Goal: Information Seeking & Learning: Check status

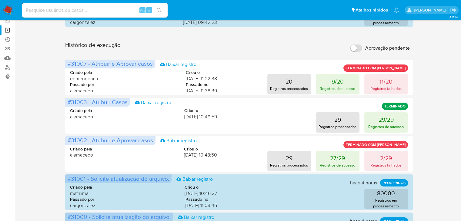
click at [61, 9] on input at bounding box center [95, 10] width 146 height 8
paste input "200337803"
type input "200337803"
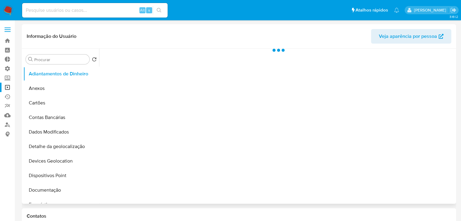
select select "10"
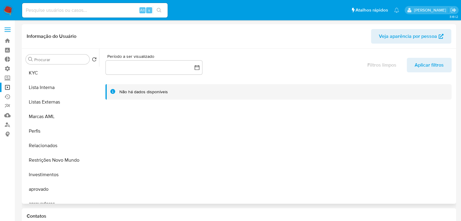
scroll to position [314, 0]
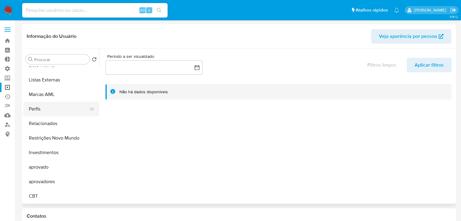
click at [57, 110] on button "Perfis" at bounding box center [58, 109] width 71 height 15
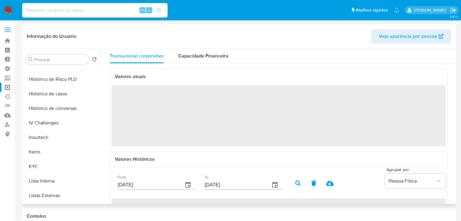
scroll to position [197, 0]
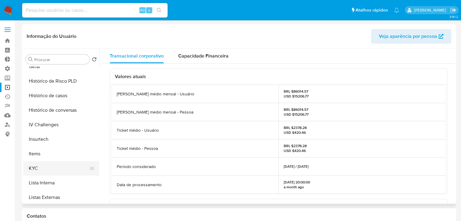
click at [69, 168] on button "KYC" at bounding box center [58, 168] width 71 height 15
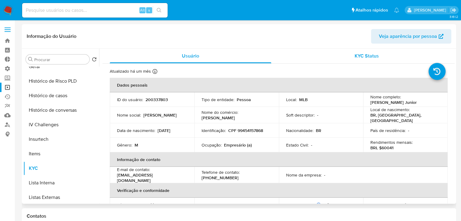
click at [359, 55] on span "KYC Status" at bounding box center [367, 55] width 24 height 7
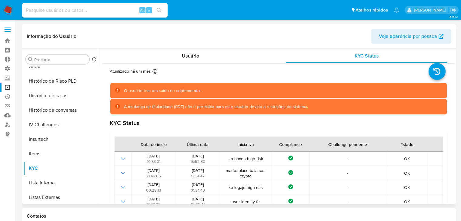
scroll to position [314, 0]
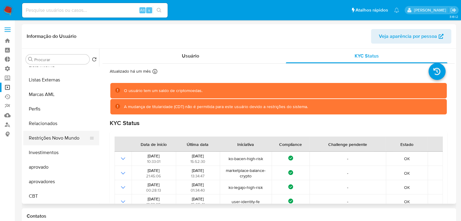
click at [59, 138] on button "Restrições Novo Mundo" at bounding box center [58, 138] width 71 height 15
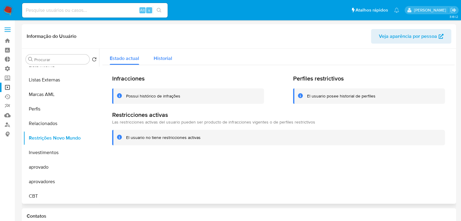
click at [166, 60] on span "Historial" at bounding box center [163, 58] width 18 height 7
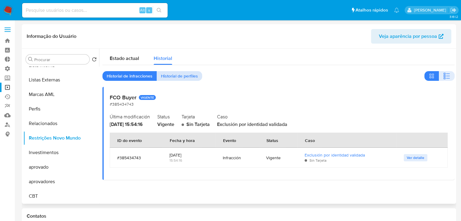
click at [173, 79] on span "Historial de perfiles" at bounding box center [179, 76] width 37 height 8
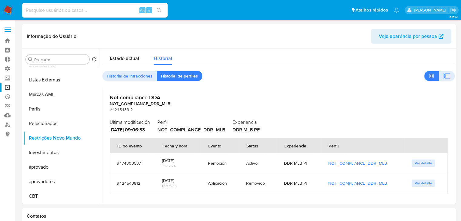
click at [109, 10] on input at bounding box center [95, 10] width 146 height 8
paste input "656587824"
type input "656587824"
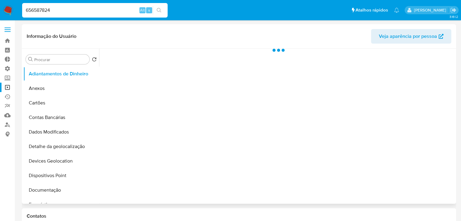
select select "10"
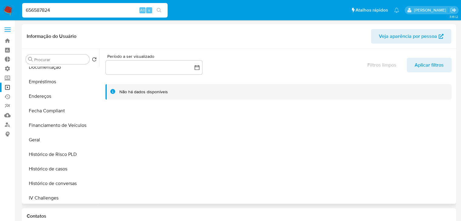
scroll to position [124, 0]
click at [77, 135] on button "Geral" at bounding box center [58, 139] width 71 height 15
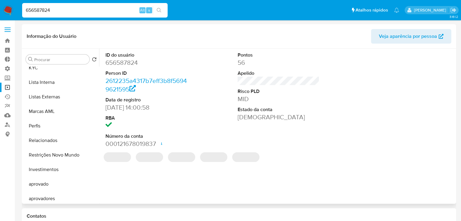
scroll to position [314, 0]
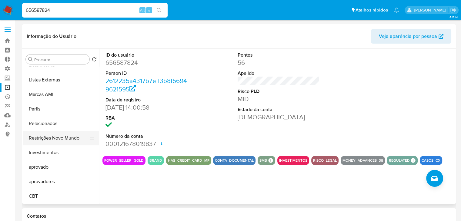
click at [73, 140] on button "Restrições Novo Mundo" at bounding box center [58, 138] width 71 height 15
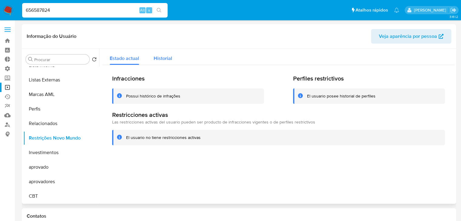
click at [166, 58] on span "Historial" at bounding box center [163, 58] width 18 height 7
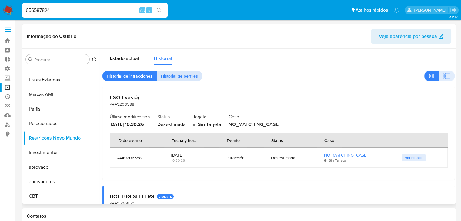
click at [180, 75] on span "Historial de perfiles" at bounding box center [179, 76] width 37 height 8
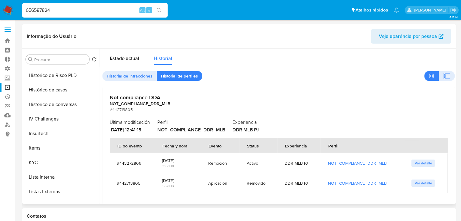
scroll to position [204, 0]
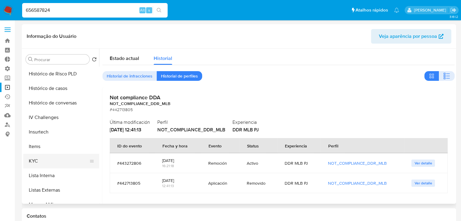
click at [73, 160] on button "KYC" at bounding box center [58, 161] width 71 height 15
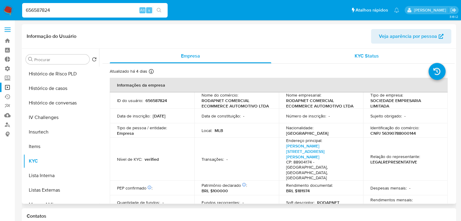
click at [359, 59] on span "KYC Status" at bounding box center [367, 55] width 24 height 7
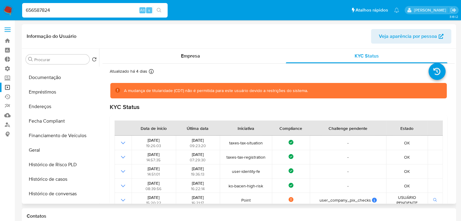
scroll to position [112, 0]
click at [68, 82] on button "Documentação" at bounding box center [58, 79] width 71 height 15
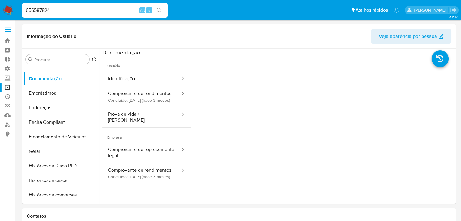
drag, startPoint x: 455, startPoint y: 159, endPoint x: 462, endPoint y: 205, distance: 46.6
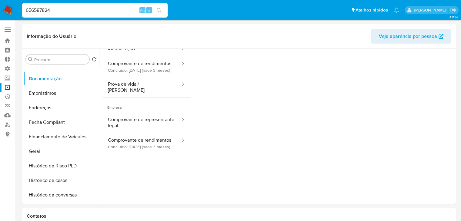
scroll to position [31, 0]
click at [155, 153] on button "Comprovante de rendimentos Concluído: [DATE] (hace 3 meses)" at bounding box center [142, 143] width 79 height 21
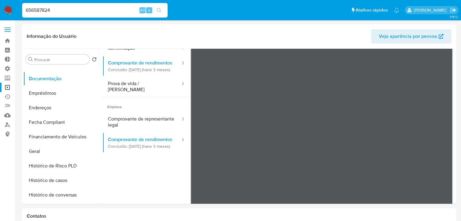
click at [101, 14] on div "656587824 Alt s" at bounding box center [95, 10] width 146 height 15
click at [102, 8] on input "656587824" at bounding box center [95, 10] width 146 height 8
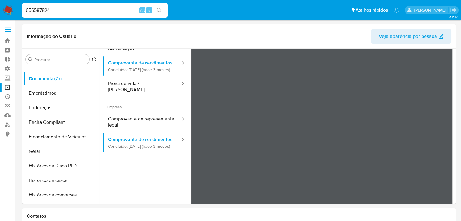
click at [102, 8] on input "656587824" at bounding box center [95, 10] width 146 height 8
paste input "Fila_ref CUS_CUST_ID SITE_ID TIPO_CAMPANA CAMPAIGN START_CAMPAIGN_DATE COMUNICA…"
type input "Fila_ref CUS_CUST_ID SITE_ID TIPO_CAMPANA CAMPAIGN START_CAMPAIGN_DATE COMUNICA…"
click at [121, 11] on input "Fila_ref CUS_CUST_ID SITE_ID TIPO_CAMPANA CAMPAIGN START_CAMPAIGN_DATE COMUNICA…" at bounding box center [95, 10] width 146 height 8
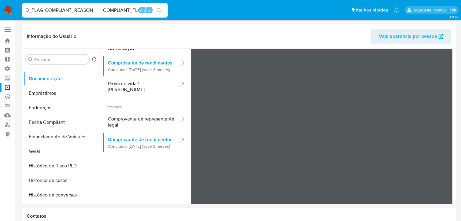
click at [121, 11] on input "Fila_ref CUS_CUST_ID SITE_ID TIPO_CAMPANA CAMPAIGN START_CAMPAIGN_DATE COMUNICA…" at bounding box center [95, 10] width 146 height 8
click at [73, 13] on input at bounding box center [95, 10] width 146 height 8
paste input "200337803"
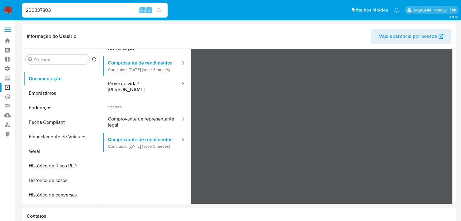
type input "200337803"
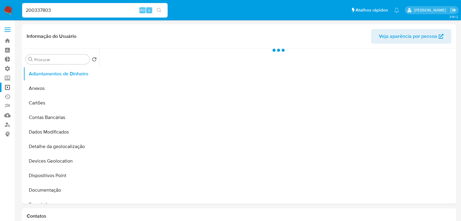
select select "10"
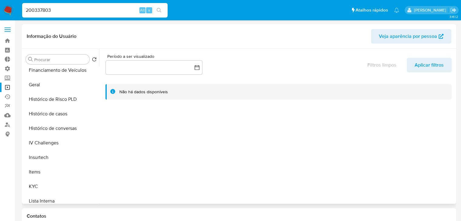
scroll to position [202, 0]
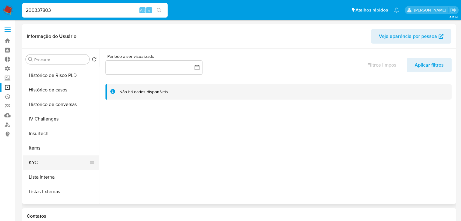
click at [77, 162] on button "KYC" at bounding box center [58, 163] width 71 height 15
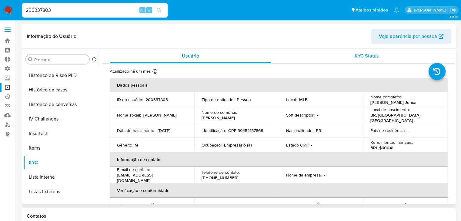
click at [365, 59] on span "KYC Status" at bounding box center [367, 55] width 24 height 7
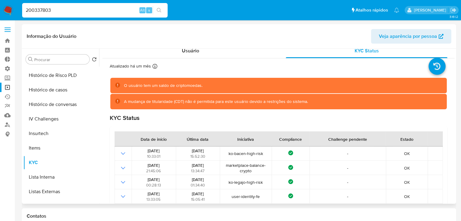
scroll to position [314, 0]
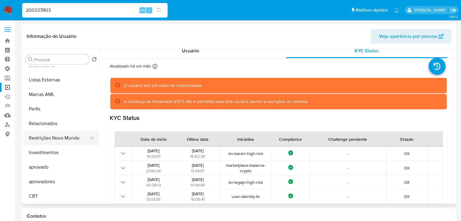
click at [72, 136] on button "Restrições Novo Mundo" at bounding box center [58, 138] width 71 height 15
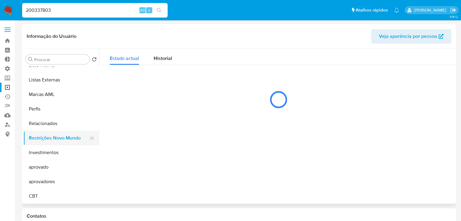
scroll to position [0, 0]
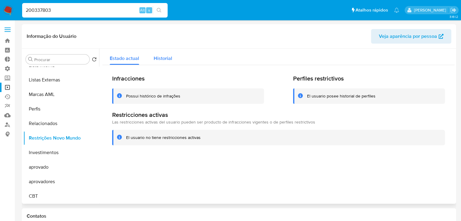
click at [166, 59] on span "Historial" at bounding box center [163, 58] width 18 height 7
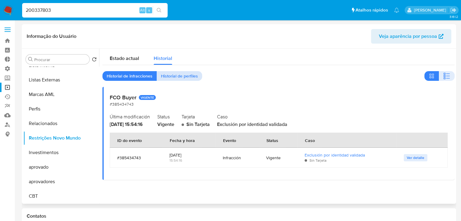
click at [194, 75] on span "Historial de perfiles" at bounding box center [179, 76] width 37 height 8
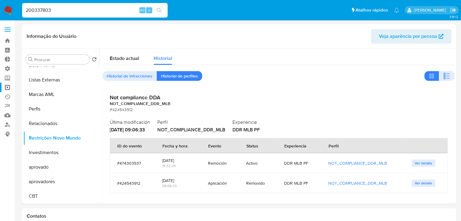
click at [58, 9] on input "200337803" at bounding box center [95, 10] width 146 height 8
paste input "656587824"
type input "656587824"
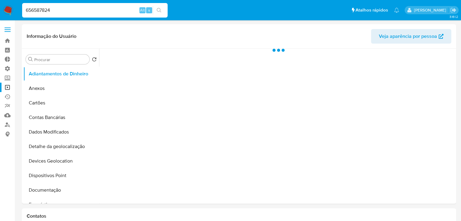
select select "10"
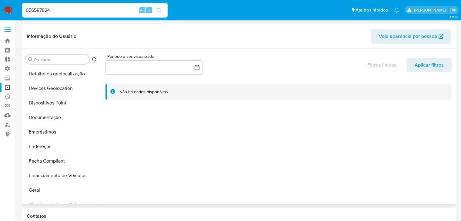
scroll to position [73, 0]
click at [50, 193] on button "Geral" at bounding box center [58, 190] width 71 height 15
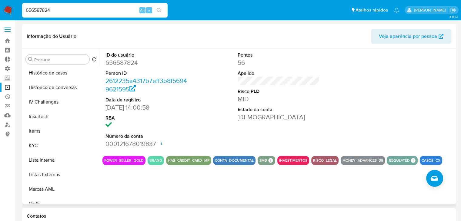
scroll to position [216, 0]
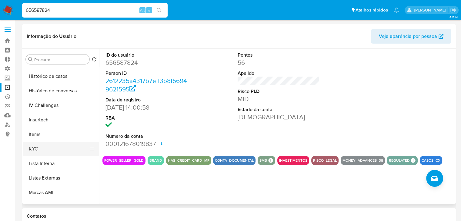
click at [68, 149] on button "KYC" at bounding box center [58, 149] width 71 height 15
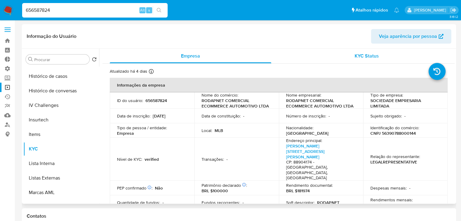
click at [359, 54] on span "KYC Status" at bounding box center [367, 55] width 24 height 7
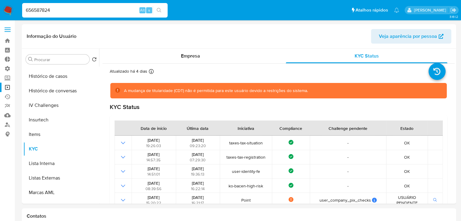
drag, startPoint x: 455, startPoint y: 66, endPoint x: 456, endPoint y: 93, distance: 27.3
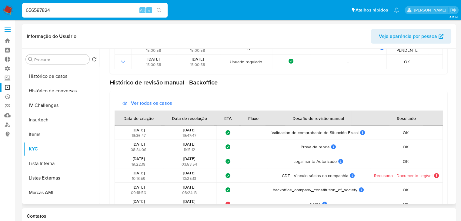
scroll to position [0, 0]
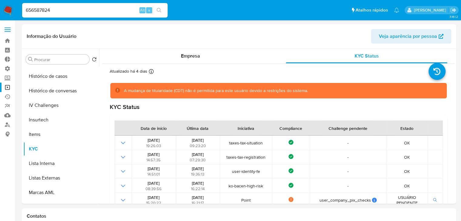
click at [53, 12] on input "656587824" at bounding box center [95, 10] width 146 height 8
paste input "200337803"
type input "200337803"
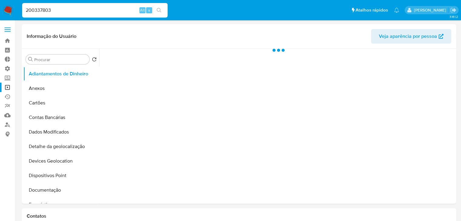
select select "10"
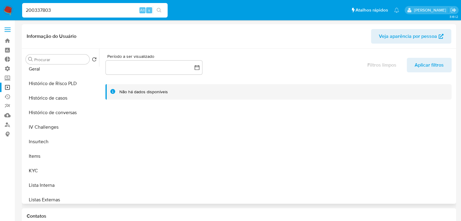
scroll to position [195, 0]
click at [75, 168] on button "KYC" at bounding box center [58, 170] width 71 height 15
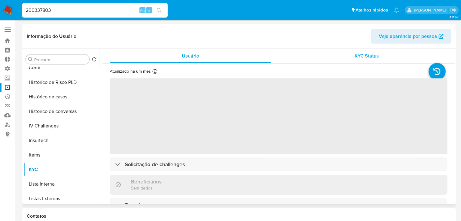
click at [369, 55] on span "KYC Status" at bounding box center [367, 55] width 24 height 7
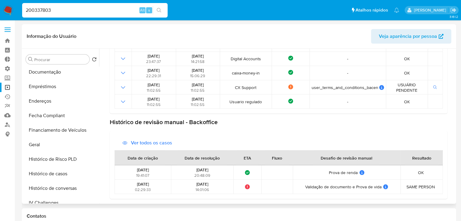
scroll to position [114, 0]
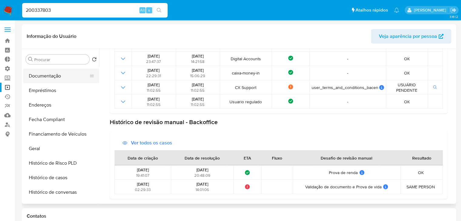
click at [55, 74] on button "Documentação" at bounding box center [58, 76] width 71 height 15
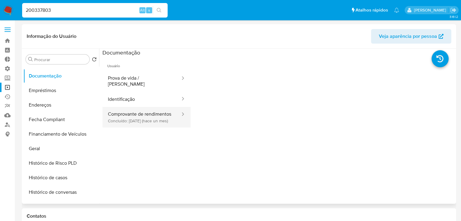
click at [143, 128] on button "Comprovante de rendimentos Concluído: [DATE] (hace un mes)" at bounding box center [142, 117] width 79 height 21
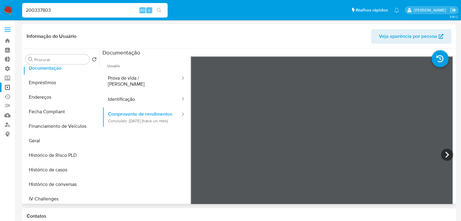
scroll to position [124, 0]
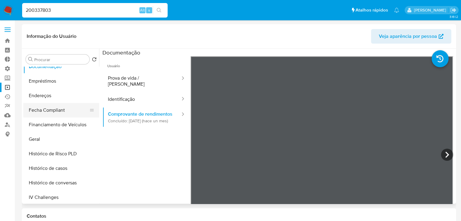
click at [72, 112] on button "Fecha Compliant" at bounding box center [58, 110] width 71 height 15
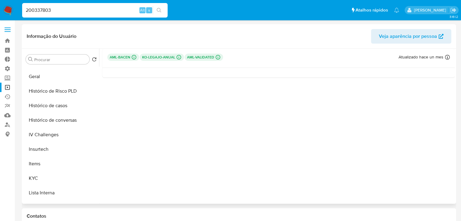
scroll to position [190, 0]
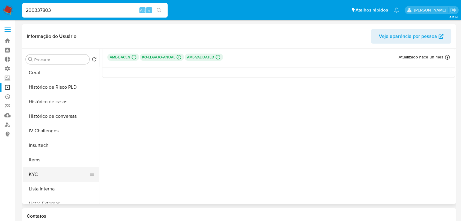
click at [62, 170] on button "KYC" at bounding box center [58, 174] width 71 height 15
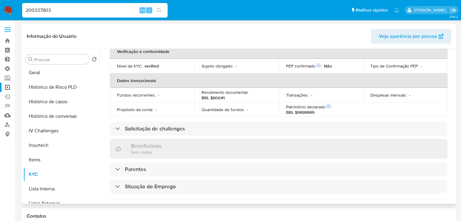
scroll to position [0, 0]
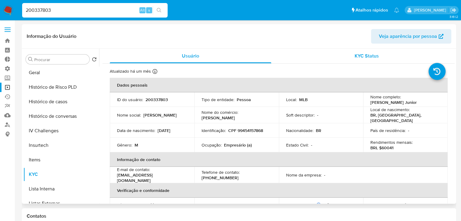
click at [371, 58] on span "KYC Status" at bounding box center [367, 55] width 24 height 7
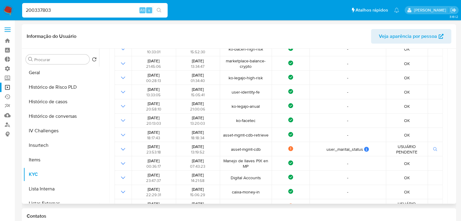
scroll to position [229, 0]
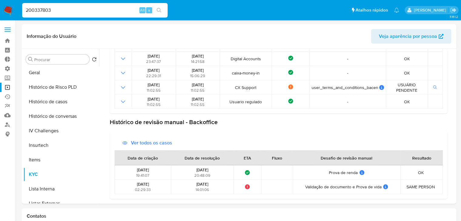
click at [62, 14] on div "200337803 Alt s" at bounding box center [95, 10] width 146 height 15
click at [62, 11] on input "200337803" at bounding box center [95, 10] width 146 height 8
paste input "656587824"
type input "656587824"
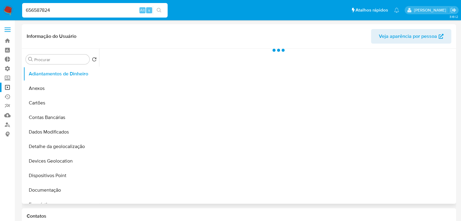
select select "10"
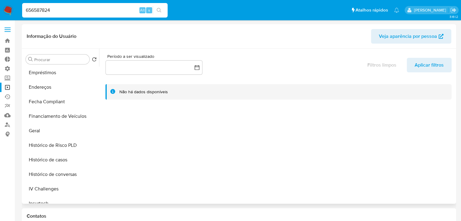
scroll to position [133, 0]
click at [61, 133] on button "Geral" at bounding box center [58, 130] width 71 height 15
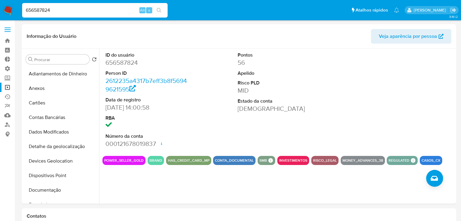
select select "10"
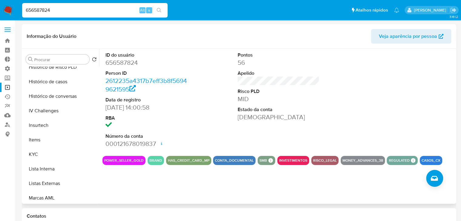
scroll to position [234, 0]
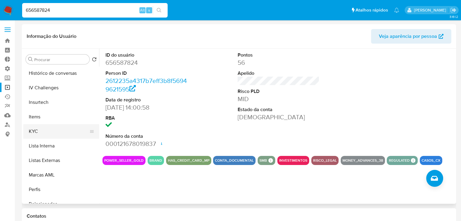
click at [69, 132] on button "KYC" at bounding box center [58, 131] width 71 height 15
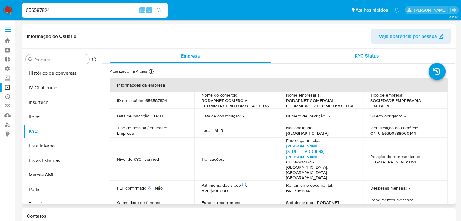
click at [374, 56] on span "KYC Status" at bounding box center [367, 55] width 24 height 7
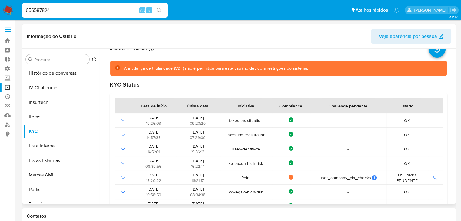
scroll to position [2, 0]
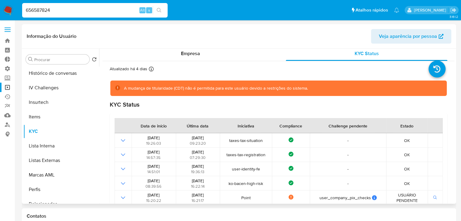
drag, startPoint x: 452, startPoint y: 86, endPoint x: 453, endPoint y: 50, distance: 35.8
click at [453, 50] on div "Empresa KYC Status Atualizado há 4 dias Criado: 08/10/2020 15:01:05 Atualizado:…" at bounding box center [277, 126] width 356 height 155
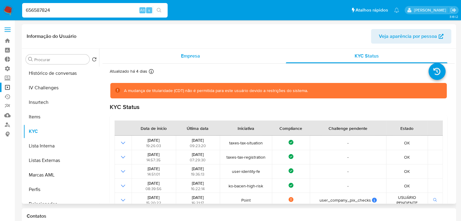
click at [191, 56] on span "Empresa" at bounding box center [190, 55] width 19 height 7
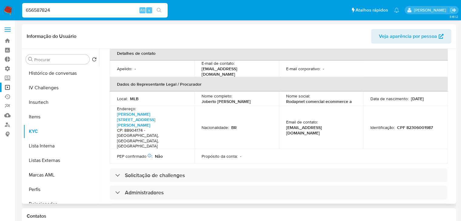
scroll to position [177, 0]
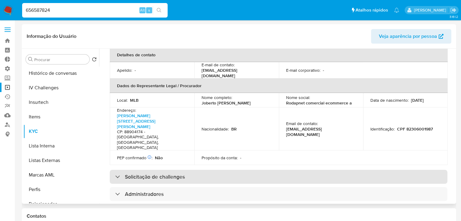
click at [290, 170] on div "Solicitação de challenges" at bounding box center [279, 177] width 338 height 14
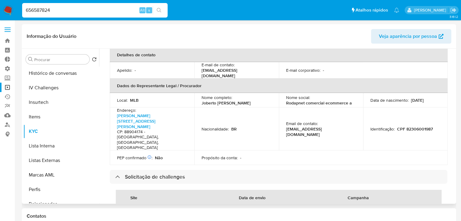
scroll to position [314, 0]
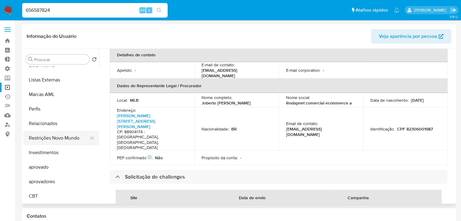
click at [56, 138] on button "Restrições Novo Mundo" at bounding box center [58, 138] width 71 height 15
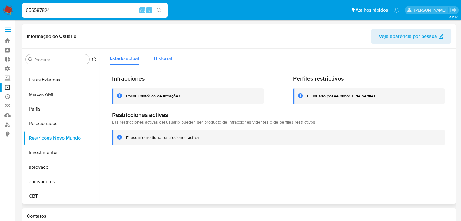
click at [164, 56] on span "Historial" at bounding box center [163, 58] width 18 height 7
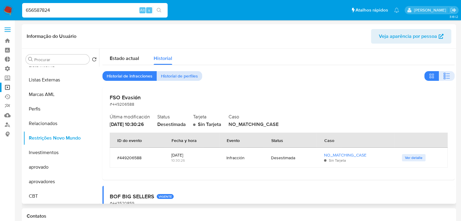
click at [194, 76] on span "Historial de perfiles" at bounding box center [179, 76] width 37 height 8
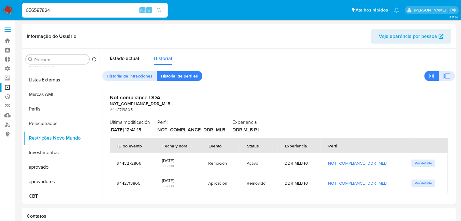
click at [70, 8] on input "656587824" at bounding box center [95, 10] width 146 height 8
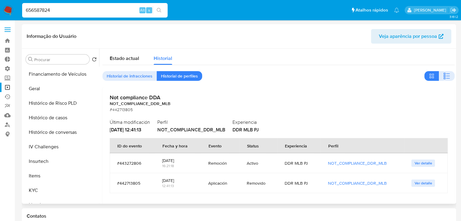
scroll to position [175, 0]
click at [70, 188] on button "KYC" at bounding box center [58, 190] width 71 height 15
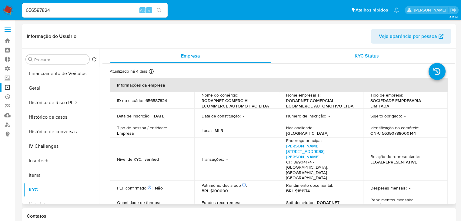
click at [371, 52] on span "KYC Status" at bounding box center [367, 55] width 24 height 7
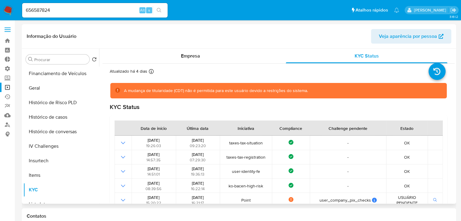
scroll to position [314, 0]
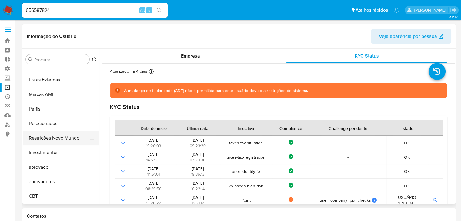
click at [68, 139] on button "Restrições Novo Mundo" at bounding box center [58, 138] width 71 height 15
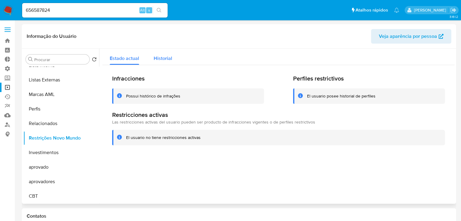
click at [164, 63] on div "Historial" at bounding box center [163, 57] width 18 height 16
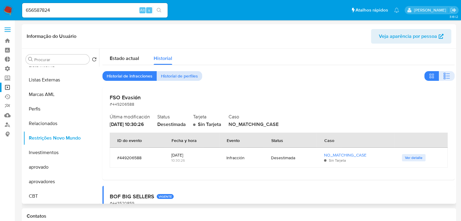
click at [189, 76] on span "Historial de perfiles" at bounding box center [179, 76] width 37 height 8
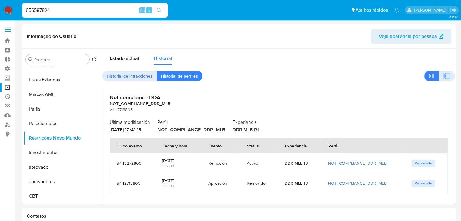
click at [99, 10] on input "656587824" at bounding box center [95, 10] width 146 height 8
paste input "2582004"
type input "25820044"
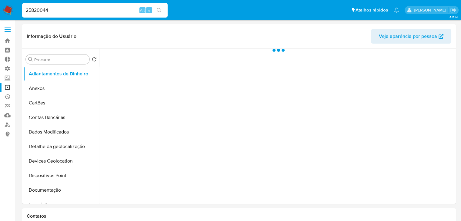
select select "10"
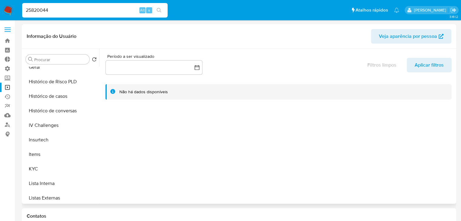
scroll to position [197, 0]
click at [77, 162] on button "KYC" at bounding box center [58, 168] width 71 height 15
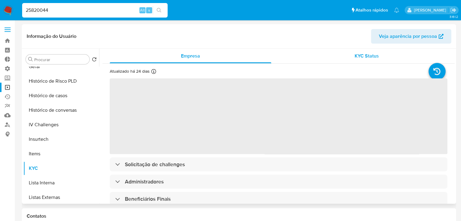
click at [355, 51] on div "KYC Status" at bounding box center [367, 56] width 162 height 15
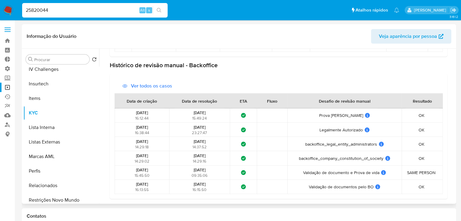
scroll to position [314, 0]
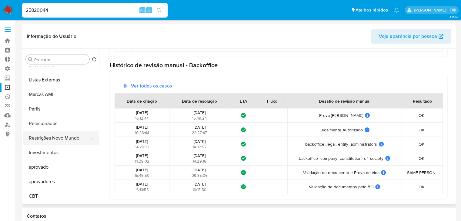
click at [60, 138] on button "Restrições Novo Mundo" at bounding box center [58, 138] width 71 height 15
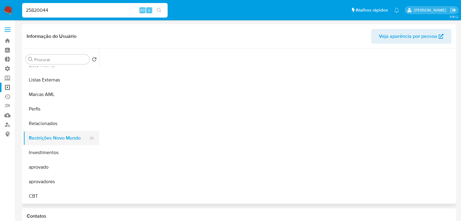
scroll to position [0, 0]
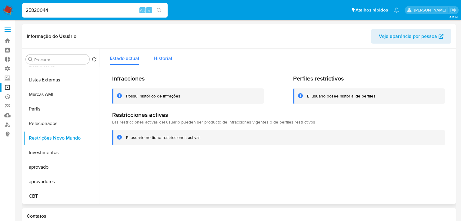
click at [166, 61] on span "Historial" at bounding box center [163, 58] width 18 height 7
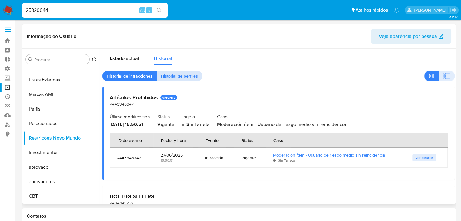
click at [187, 80] on span "Historial de perfiles" at bounding box center [179, 76] width 37 height 8
